Goal: Check status: Check status

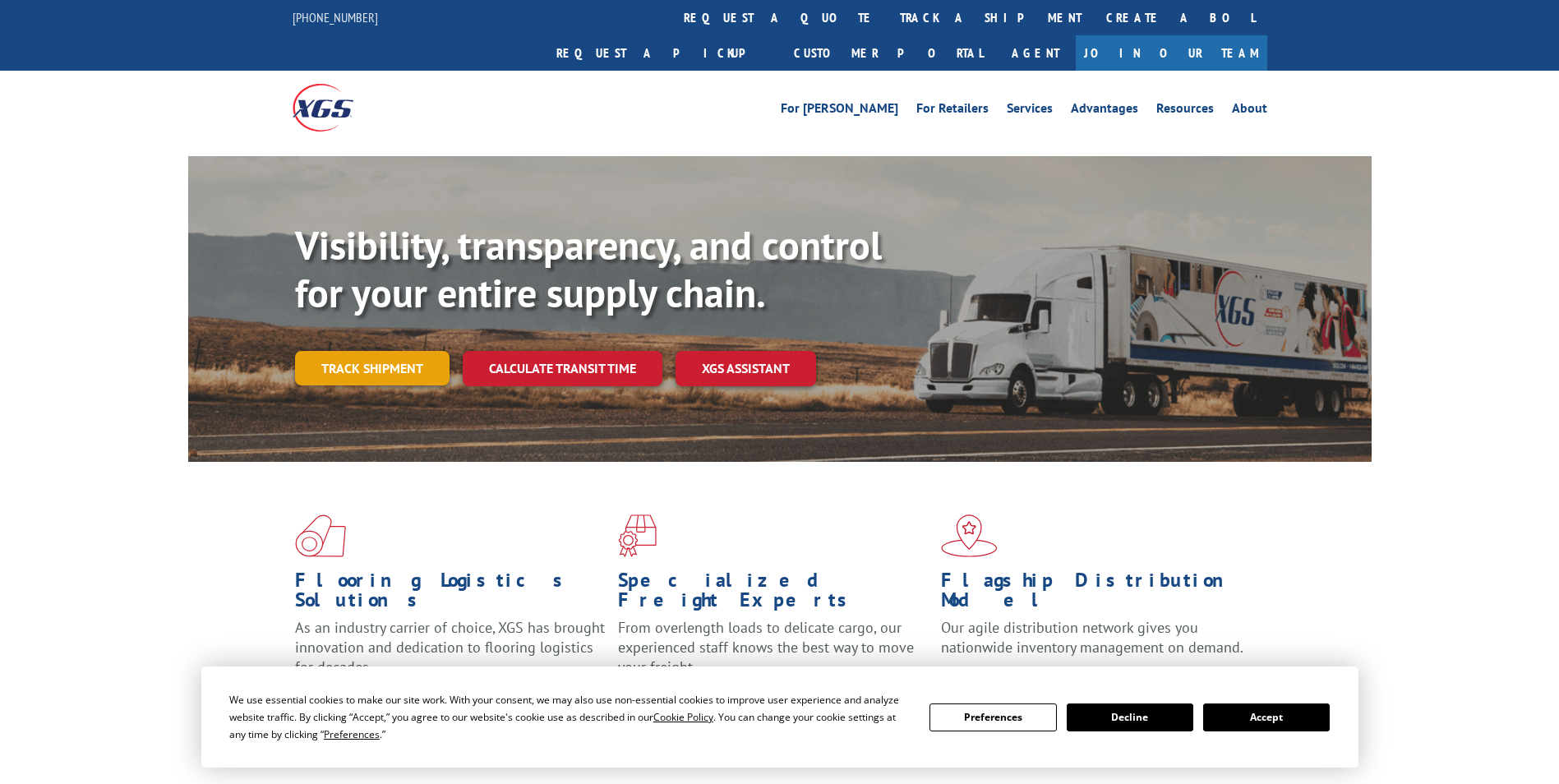
click at [370, 351] on link "Track shipment" at bounding box center [372, 368] width 155 height 34
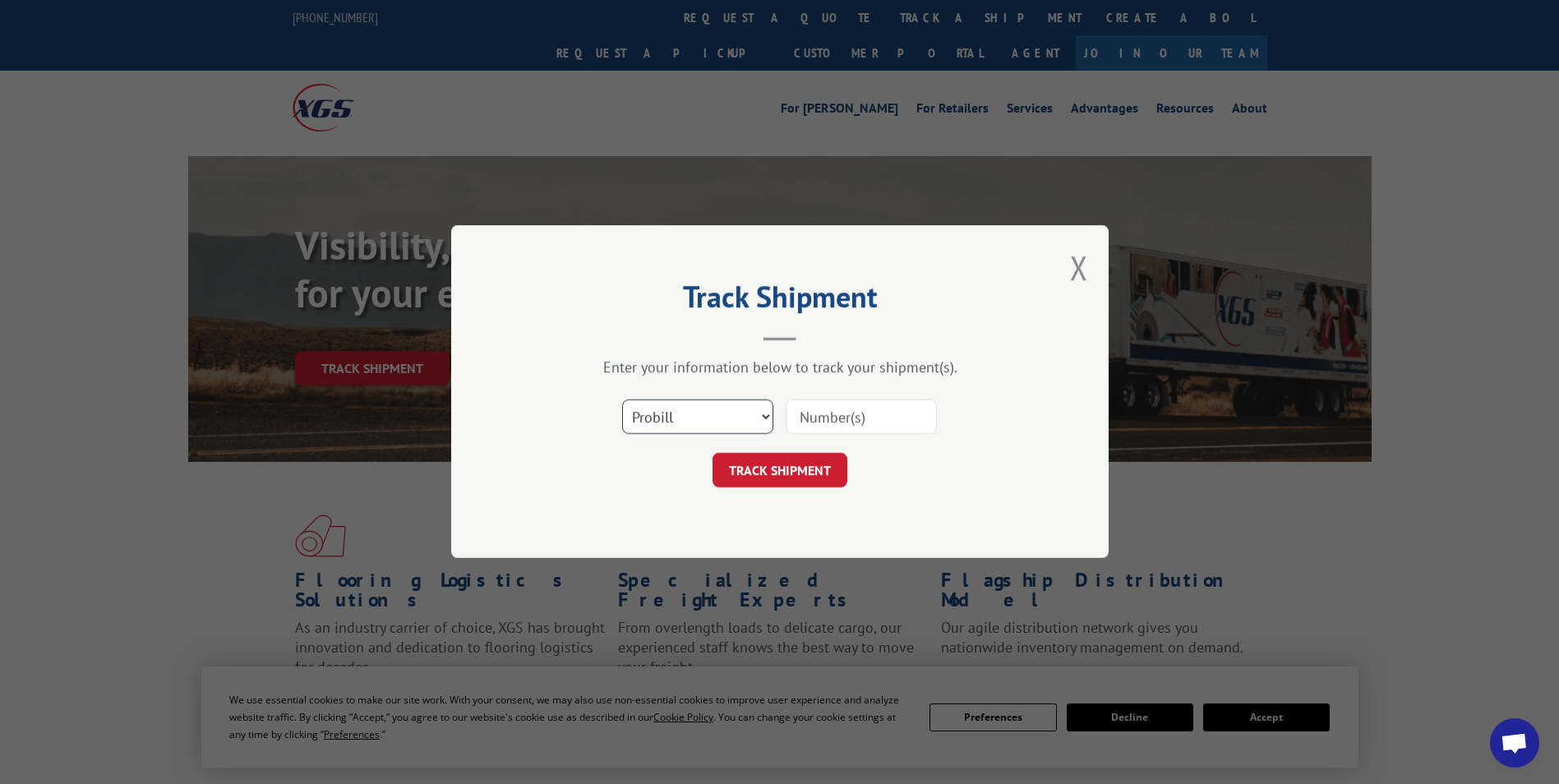
drag, startPoint x: 638, startPoint y: 418, endPoint x: 644, endPoint y: 425, distance: 9.2
click at [638, 418] on select "Select category... Probill BOL PO" at bounding box center [697, 417] width 151 height 34
select select "po"
click at [622, 400] on select "Select category... Probill BOL PO" at bounding box center [697, 417] width 151 height 34
click at [820, 413] on input at bounding box center [861, 417] width 151 height 34
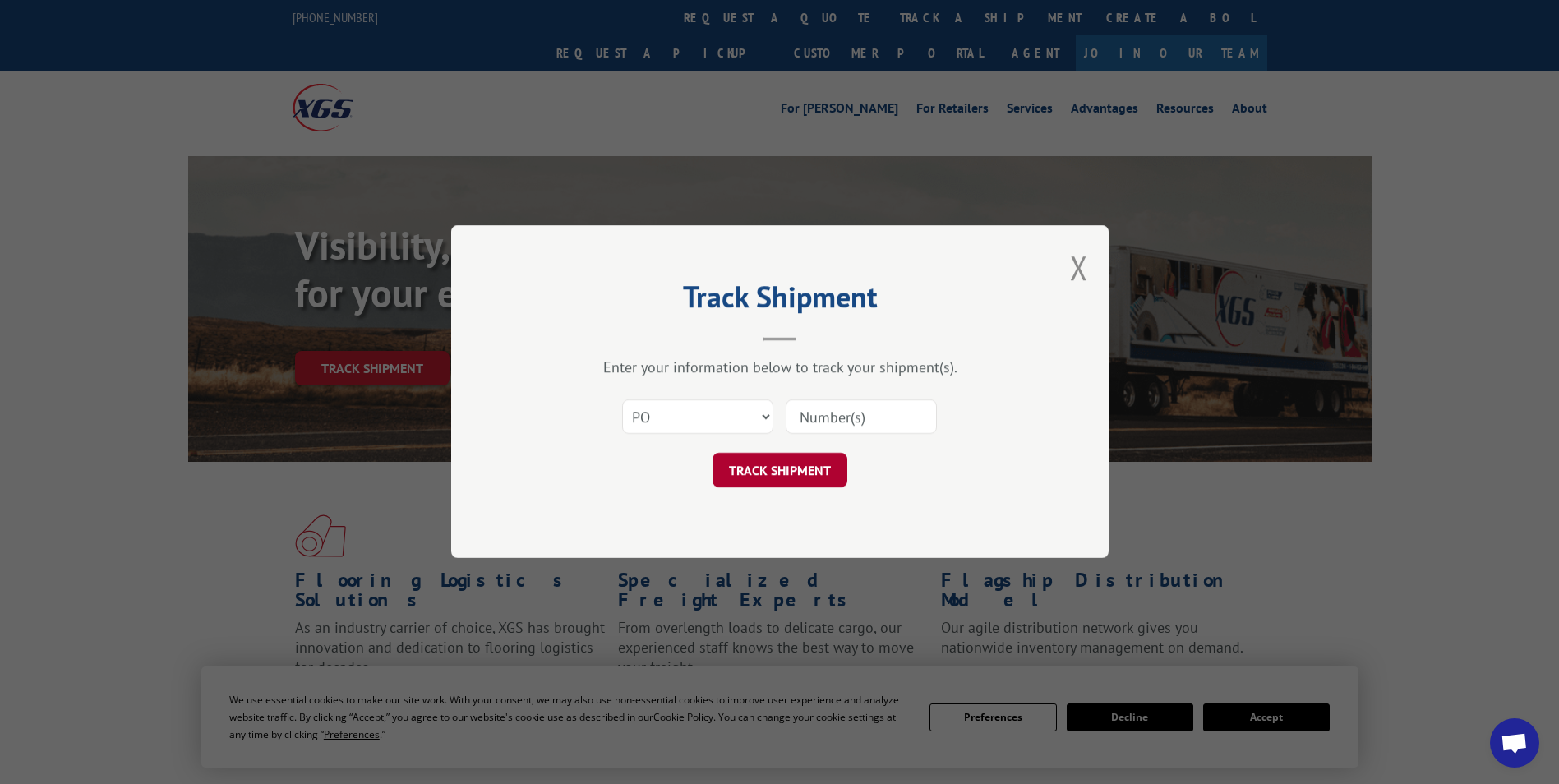
paste input "24533785"
type input "24533785"
click at [807, 471] on button "TRACK SHIPMENT" at bounding box center [780, 470] width 135 height 34
